Goal: Check status

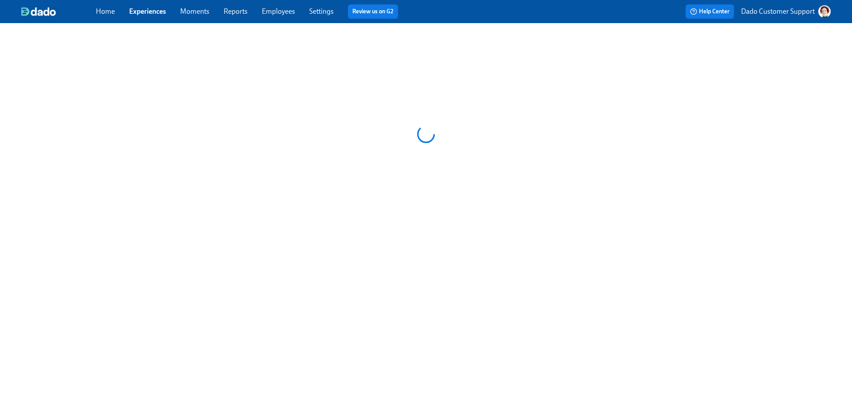
click at [272, 12] on link "Employees" at bounding box center [278, 11] width 33 height 8
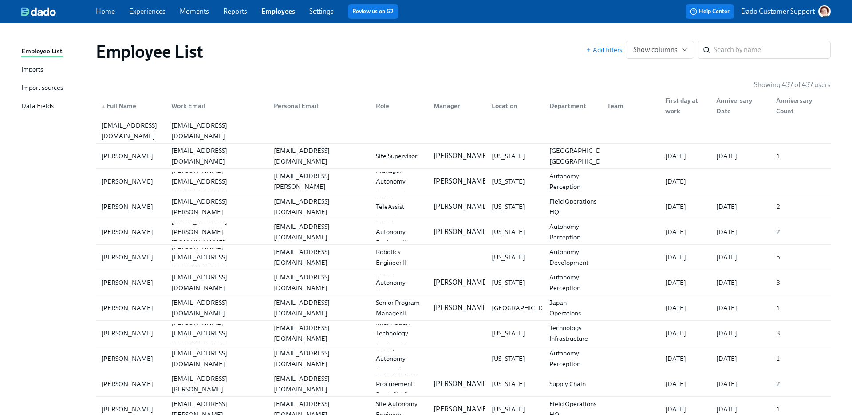
click at [34, 68] on div "Imports" at bounding box center [32, 69] width 22 height 11
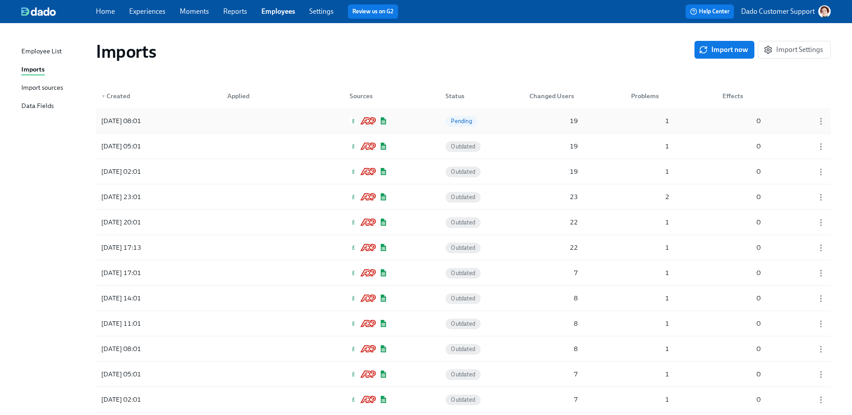
click at [192, 121] on div "[DATE] 08:01 Pending 19 1 0" at bounding box center [463, 120] width 735 height 25
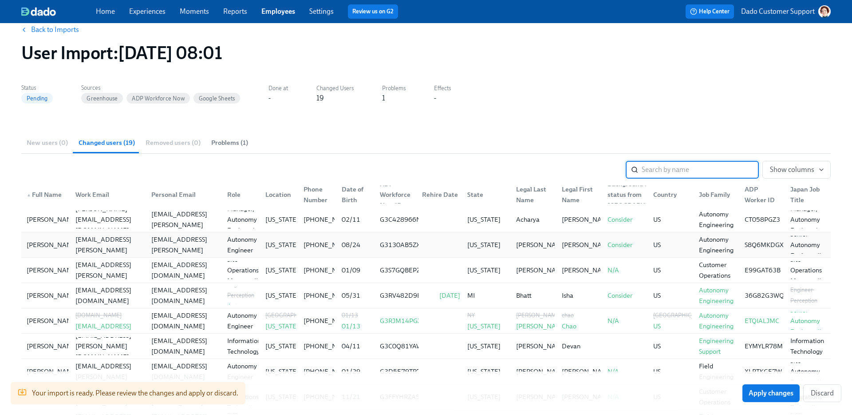
scroll to position [19, 0]
